Goal: Download file/media

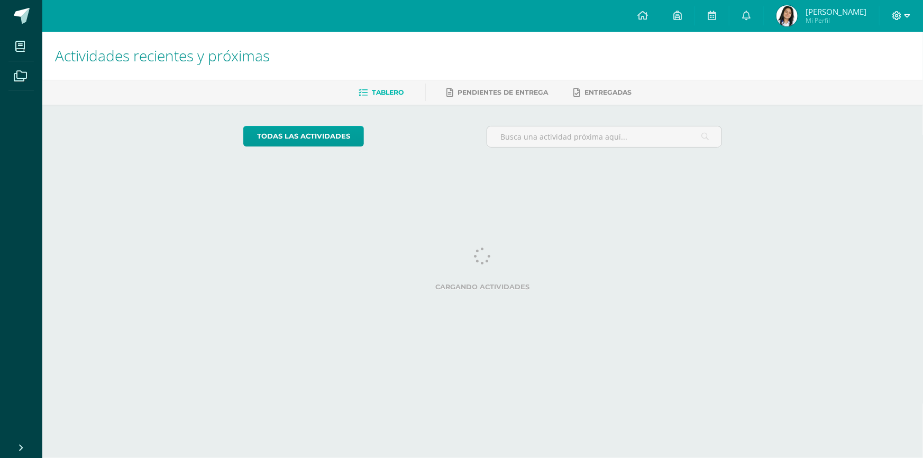
click at [900, 15] on icon at bounding box center [897, 15] width 9 height 9
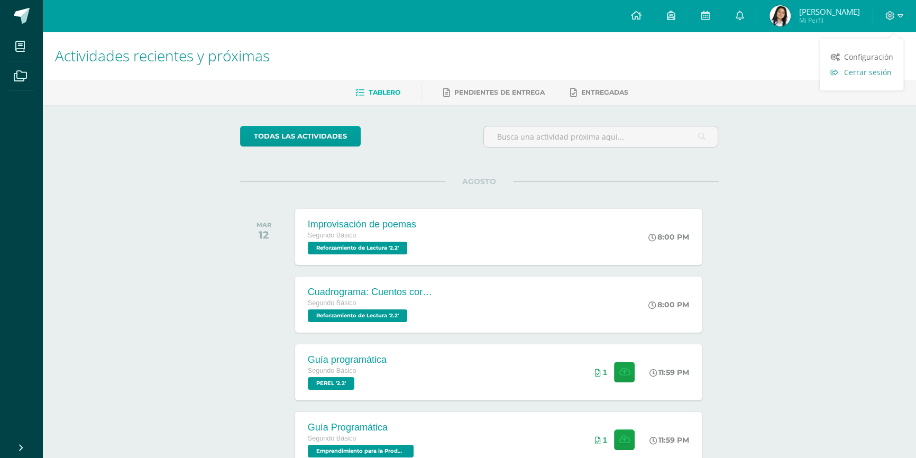
click at [867, 71] on span "Cerrar sesión" at bounding box center [868, 72] width 48 height 10
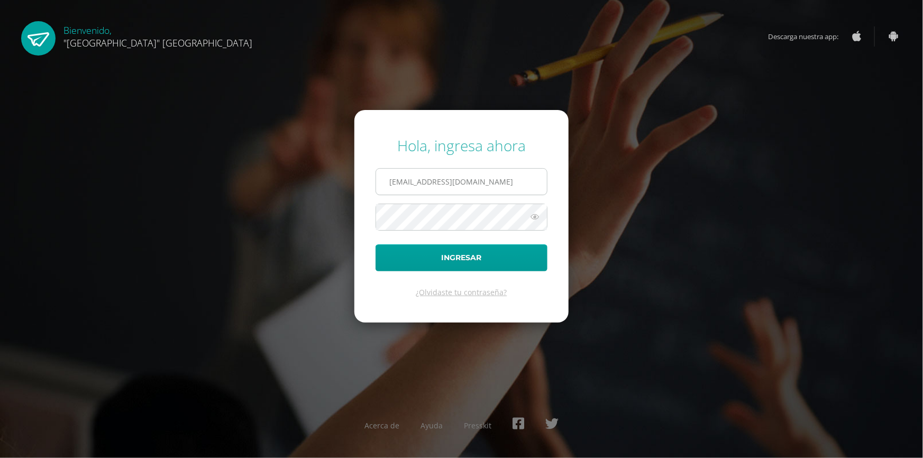
click at [464, 193] on input "24025@lasallechiquimula.edu.gt" at bounding box center [461, 182] width 171 height 26
type input "21024@lasallechiquimula.edu.gt"
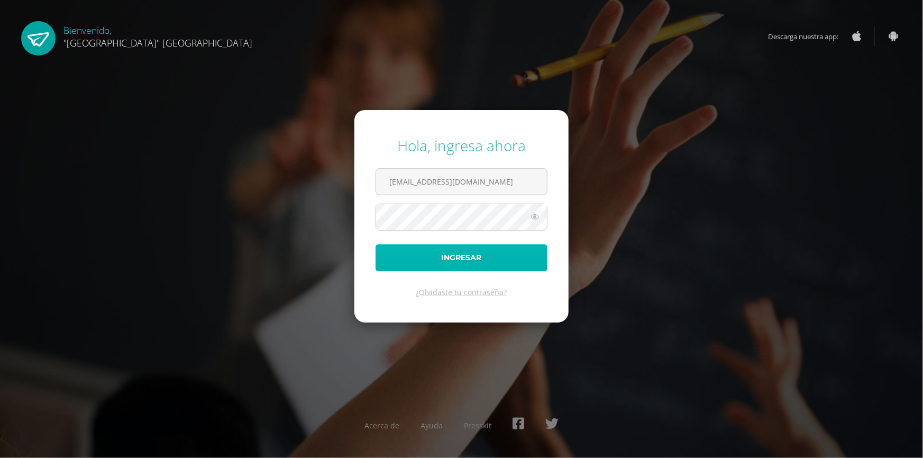
click at [465, 254] on button "Ingresar" at bounding box center [462, 257] width 172 height 27
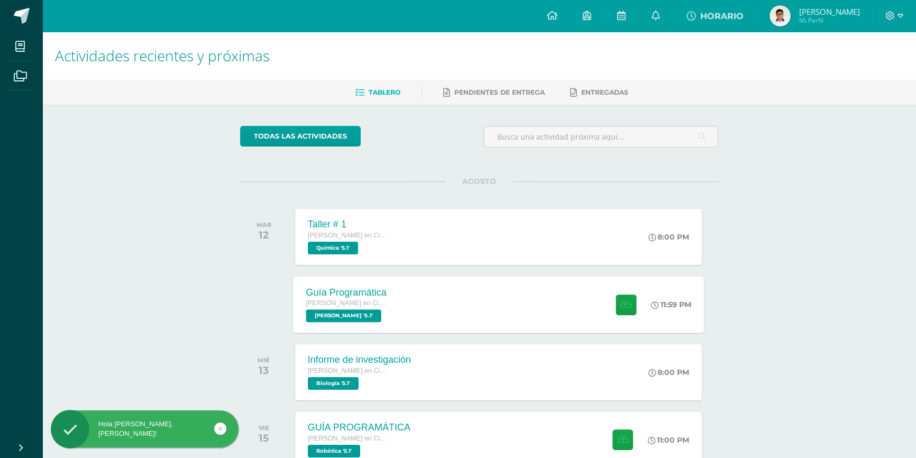
click at [432, 311] on div "Guía Programática [PERSON_NAME] en Ciencias y Letras [PERSON_NAME] '5.1' 11:59 …" at bounding box center [498, 304] width 411 height 57
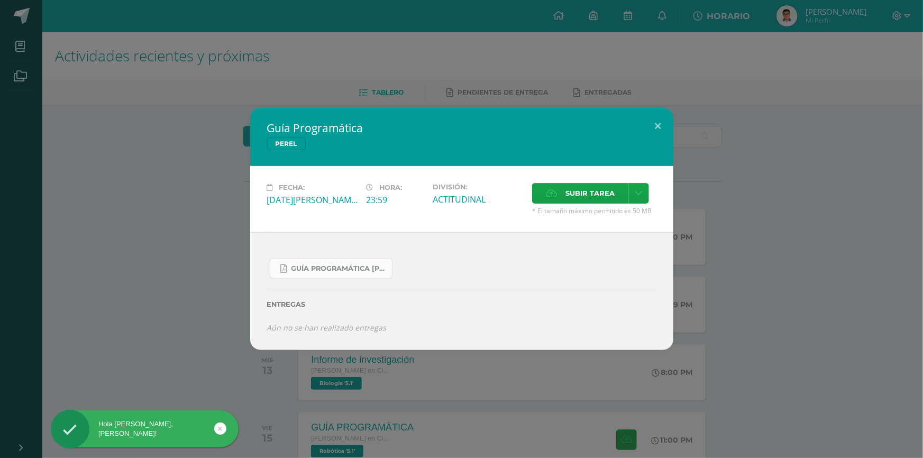
click at [319, 272] on span "Guía Programática PEREL 5to Bach - Bloque 3 - Profe. Julio Villatoro.pdf" at bounding box center [338, 269] width 95 height 8
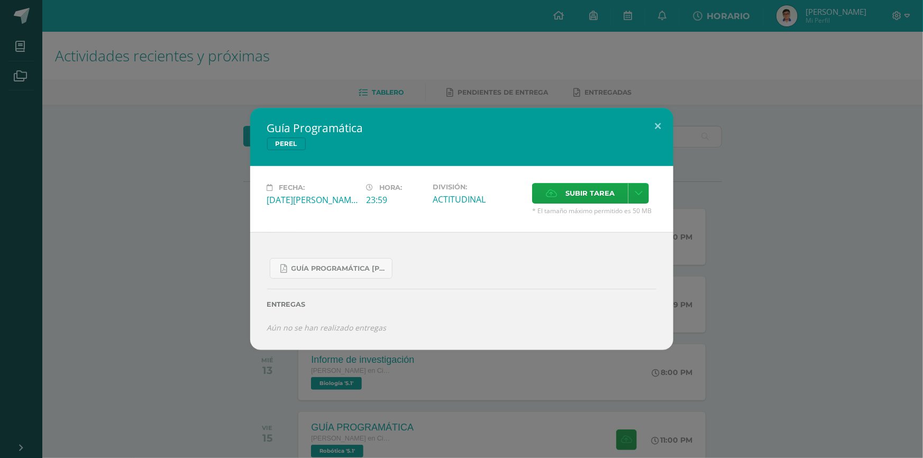
drag, startPoint x: 0, startPoint y: 293, endPoint x: 41, endPoint y: 283, distance: 42.1
click at [0, 293] on div "Guía Programática PEREL Fecha: Martes 12 de Agosto Hora: 23:59 División: ACTITU…" at bounding box center [461, 229] width 923 height 458
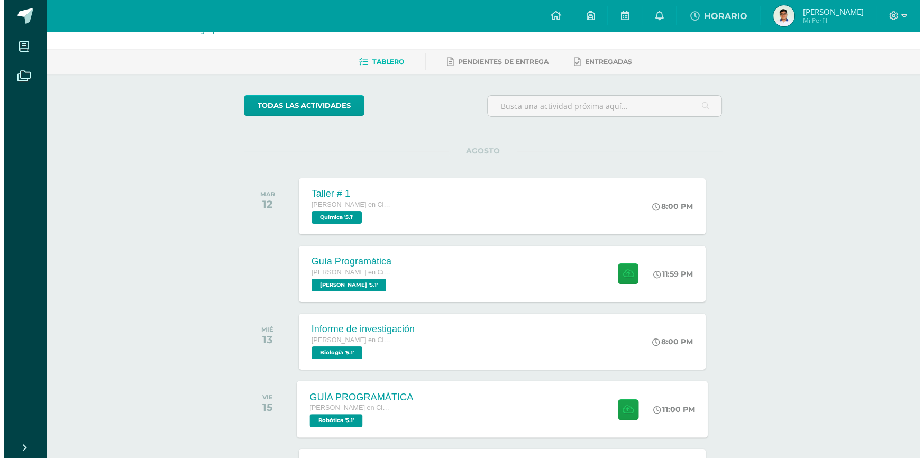
scroll to position [48, 0]
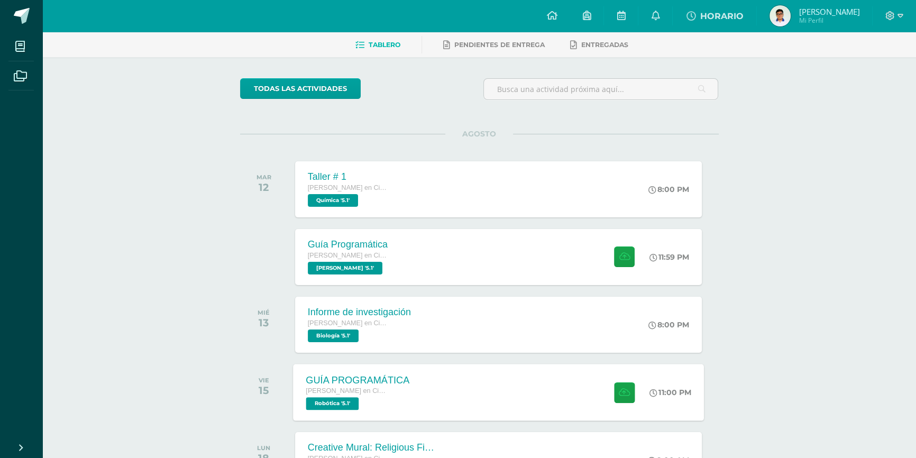
click at [353, 382] on div "GUÍA PROGRAMÁTICA" at bounding box center [358, 380] width 104 height 11
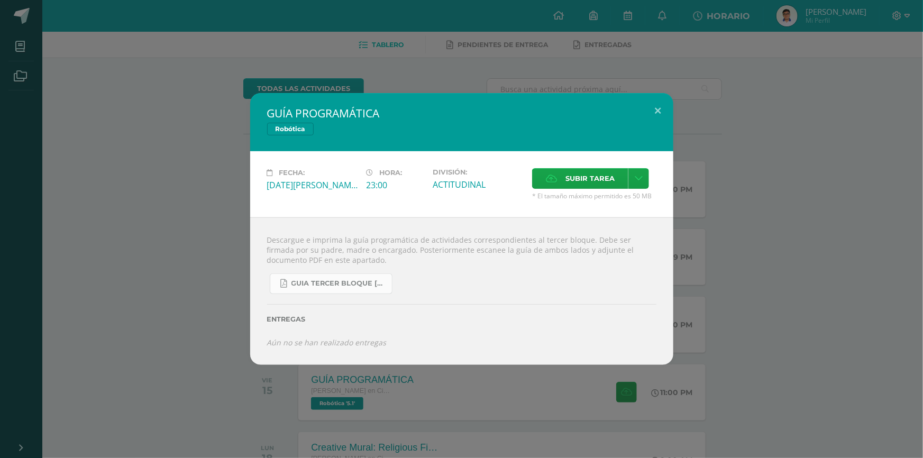
click at [317, 289] on link "GUIA TERCER BLOQUE QUINTO BACH.pdf" at bounding box center [331, 284] width 123 height 21
